Goal: Information Seeking & Learning: Learn about a topic

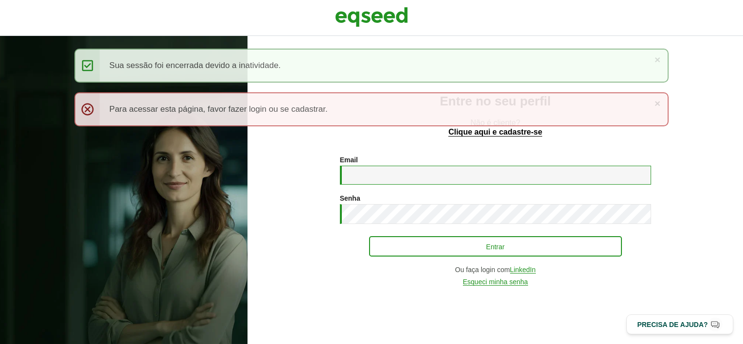
type input "**********"
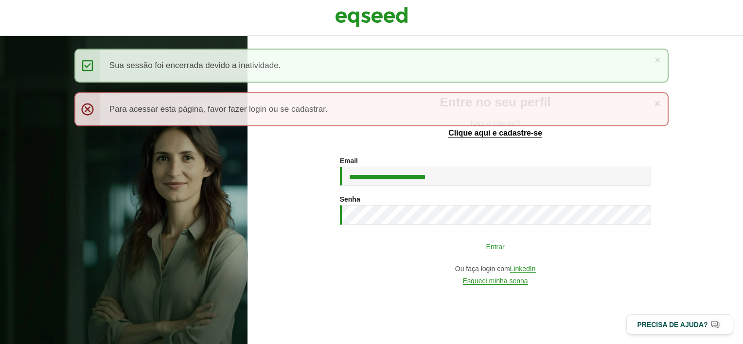
click at [434, 249] on button "Entrar" at bounding box center [495, 246] width 253 height 18
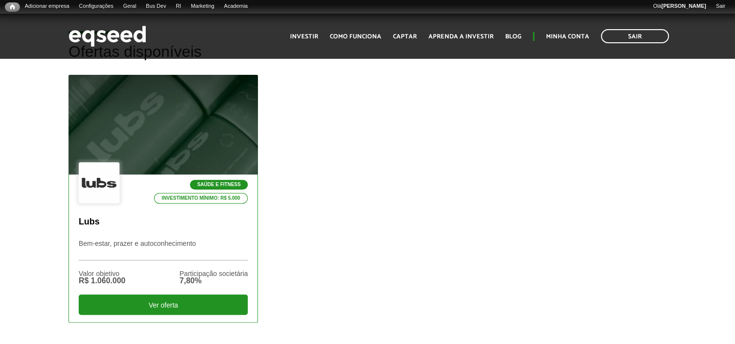
scroll to position [292, 0]
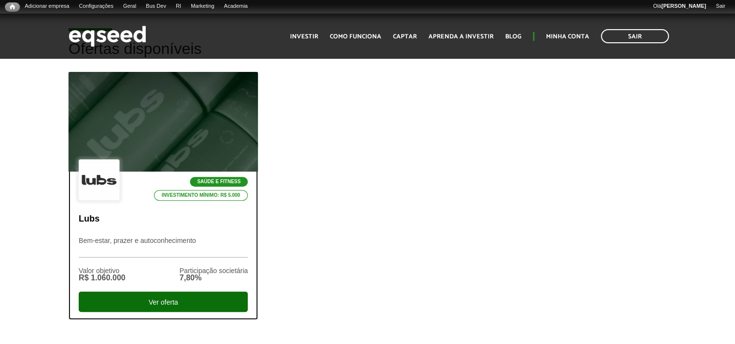
click at [218, 299] on div "Ver oferta" at bounding box center [163, 302] width 169 height 20
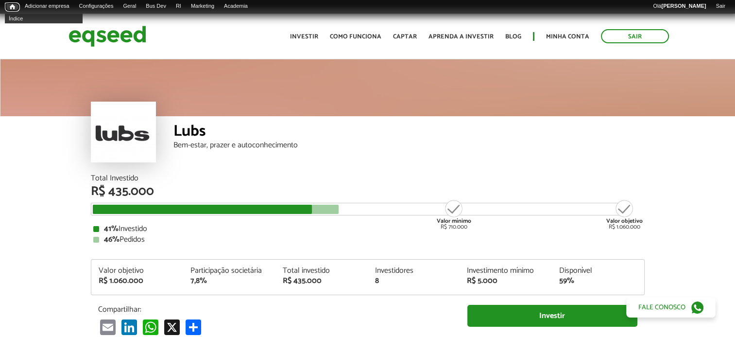
click at [12, 8] on span "Início" at bounding box center [12, 6] width 5 height 7
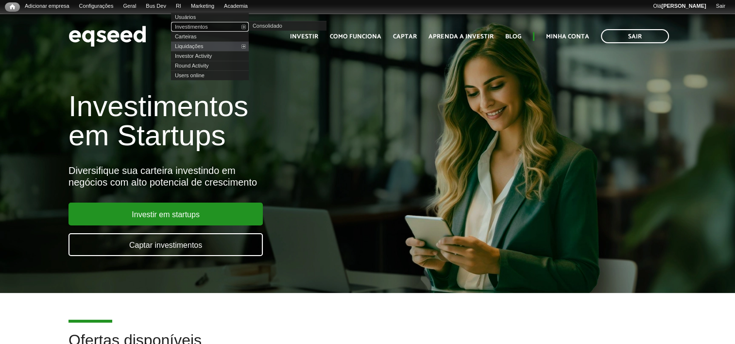
click at [196, 29] on link "Investimentos" at bounding box center [210, 27] width 78 height 10
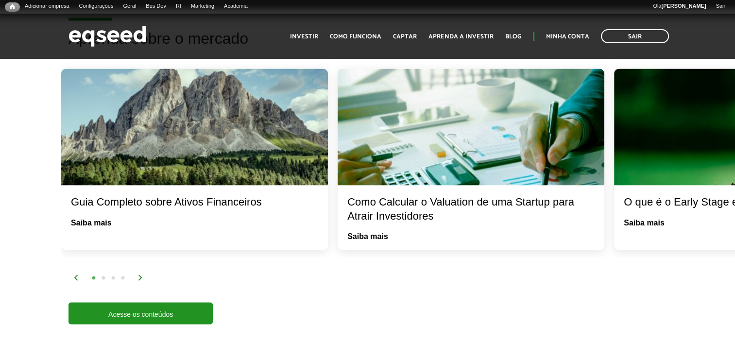
scroll to position [1944, 0]
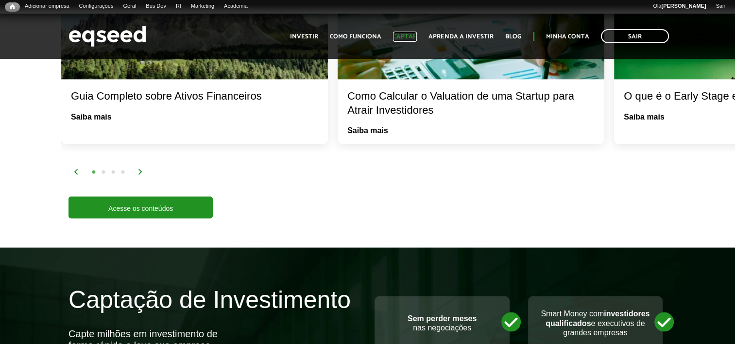
click at [417, 36] on link "Captar" at bounding box center [405, 37] width 24 height 6
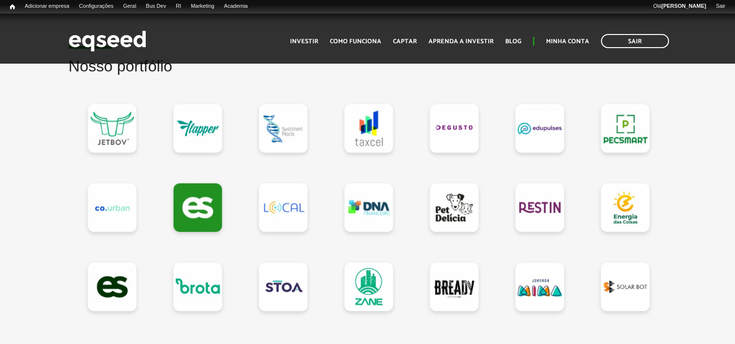
scroll to position [924, 0]
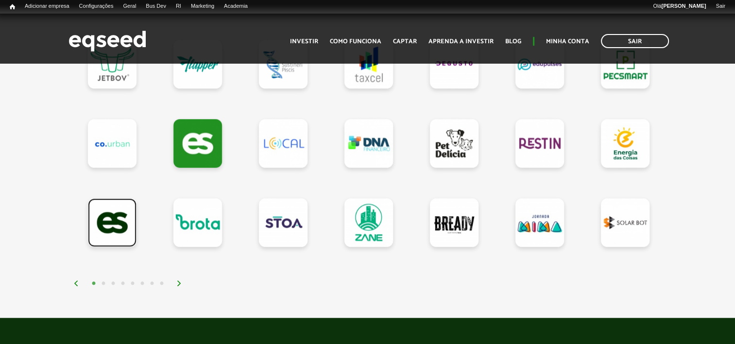
click at [124, 233] on link at bounding box center [112, 222] width 49 height 49
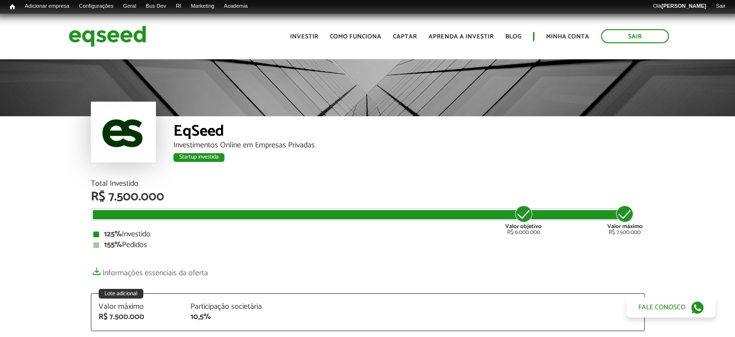
click at [12, 8] on span "Início" at bounding box center [12, 6] width 5 height 7
